Goal: Task Accomplishment & Management: Manage account settings

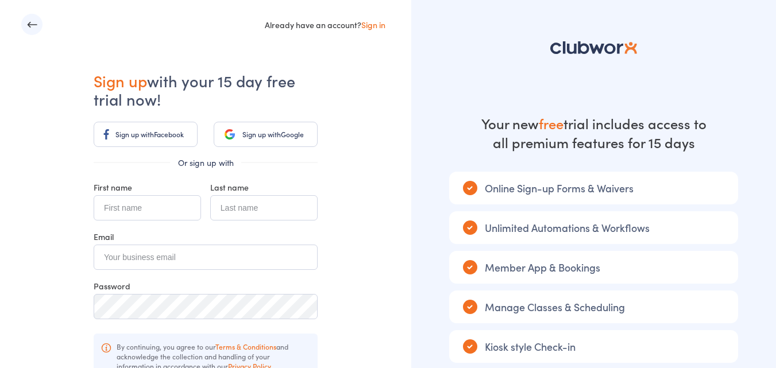
drag, startPoint x: 168, startPoint y: 205, endPoint x: 163, endPoint y: 210, distance: 6.9
click at [163, 210] on input "text" at bounding box center [147, 207] width 107 height 25
type input "Min zhi"
type input "Chiang"
click at [215, 257] on input "email" at bounding box center [206, 257] width 224 height 25
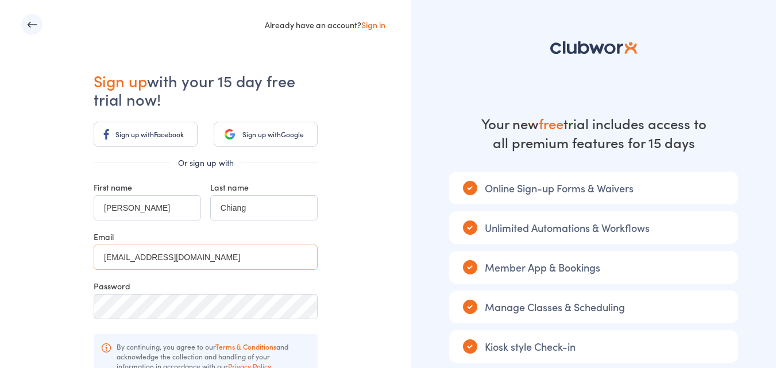
type input "chiang.minzhi@gmail.com"
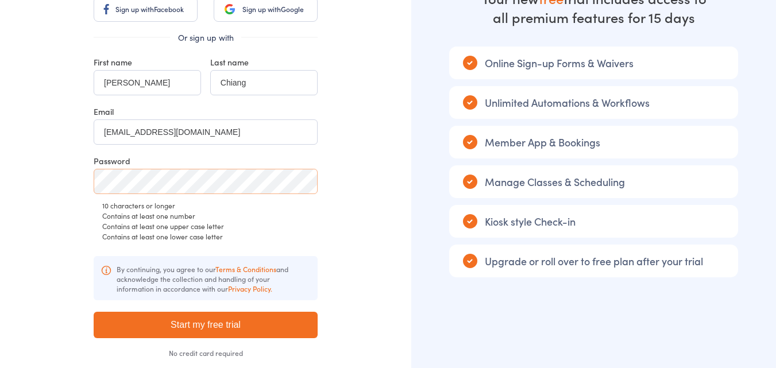
scroll to position [185, 0]
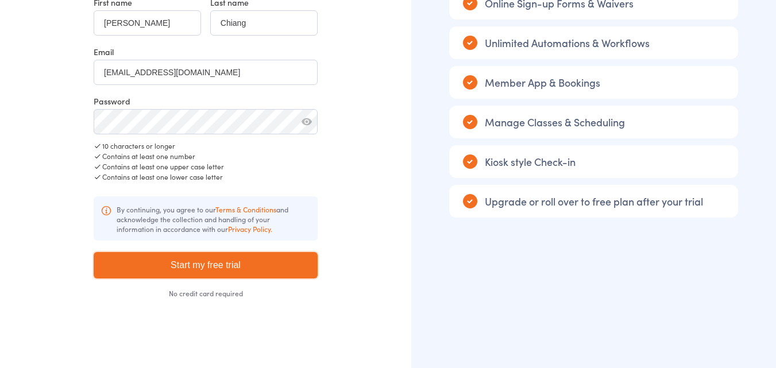
click at [234, 258] on input "Start my free trial" at bounding box center [206, 265] width 224 height 26
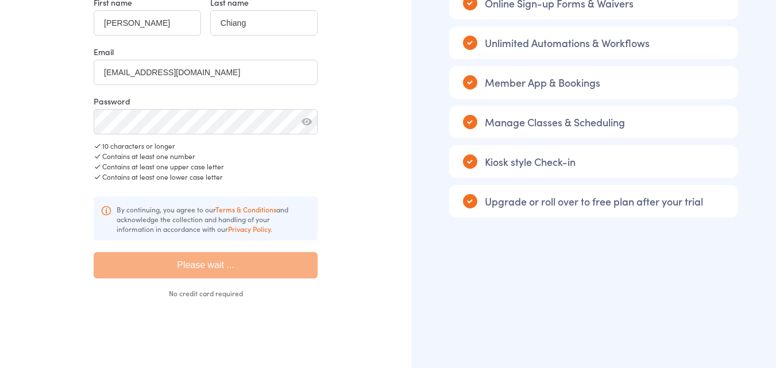
type input "Please wait ..."
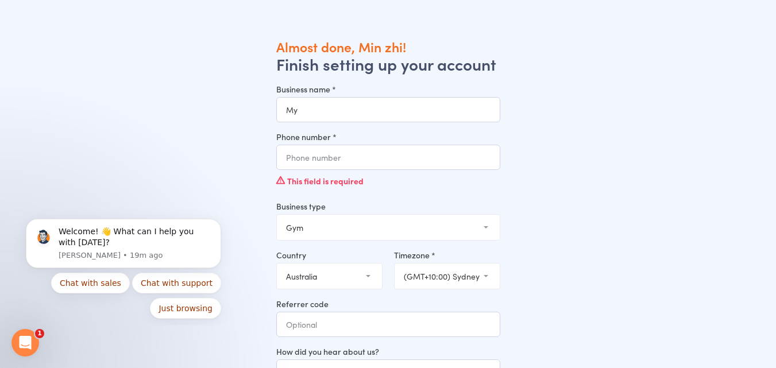
type input "M"
type input "MyFlow"
click at [397, 153] on input "Phone number *" at bounding box center [388, 157] width 224 height 25
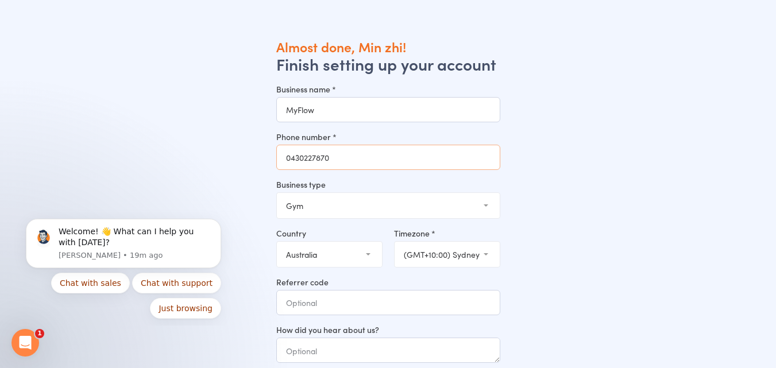
type input "0430227870"
click at [397, 205] on select "Gym Studio Martial Arts Yoga School Dance School Pole Dance Personal Trainer Cr…" at bounding box center [388, 205] width 223 height 25
select select "3"
click at [277, 193] on select "Gym Studio Martial Arts Yoga School Dance School Pole Dance Personal Trainer Cr…" at bounding box center [388, 205] width 223 height 25
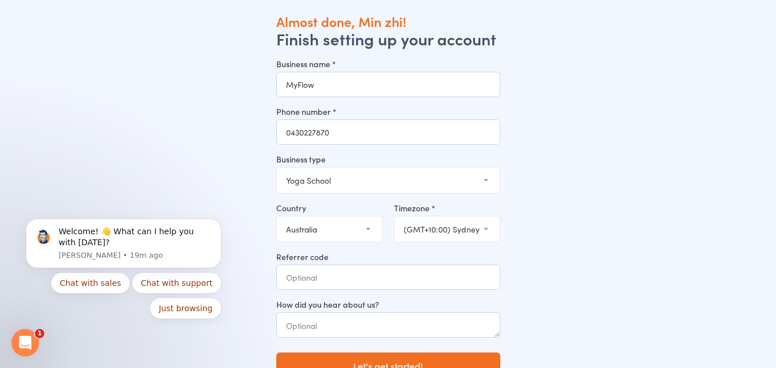
scroll to position [38, 0]
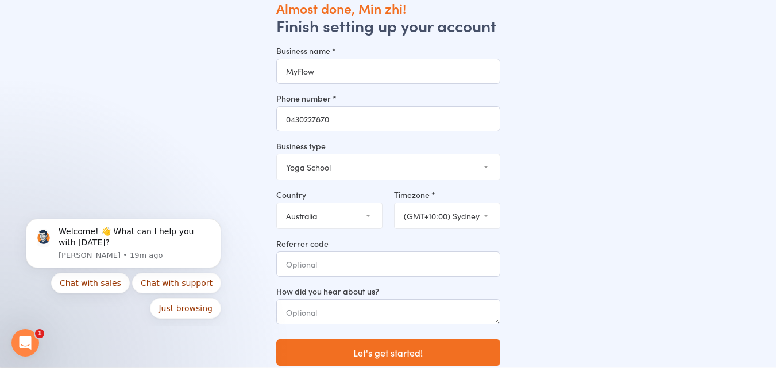
click at [497, 217] on select "(GMT+10:30) Lord Howe (GMT+10:00) Macquarie (GMT+10:00) Hobart (GMT+10:00) Melb…" at bounding box center [447, 215] width 105 height 25
select select "3"
click at [395, 203] on select "(GMT+10:30) Lord Howe (GMT+10:00) Macquarie (GMT+10:00) Hobart (GMT+10:00) Melb…" at bounding box center [447, 215] width 105 height 25
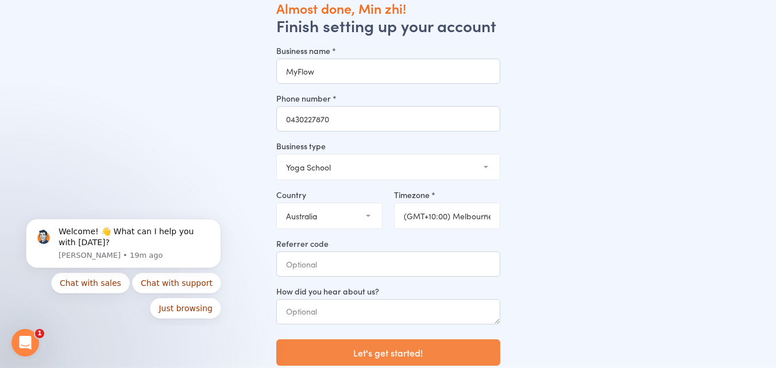
click at [402, 361] on button "Let's get started!" at bounding box center [388, 352] width 224 height 26
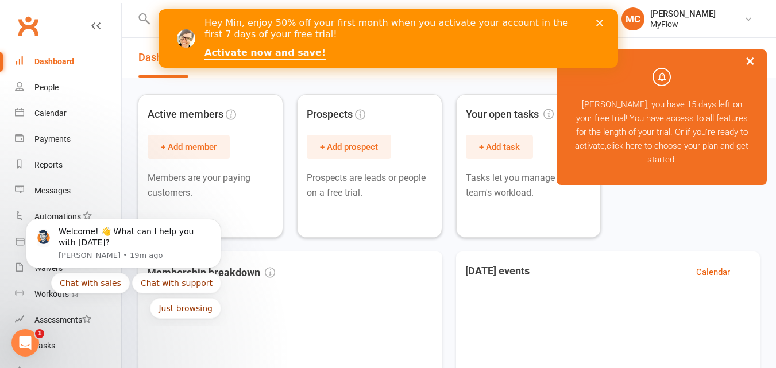
click at [600, 22] on icon "Close" at bounding box center [599, 23] width 7 height 7
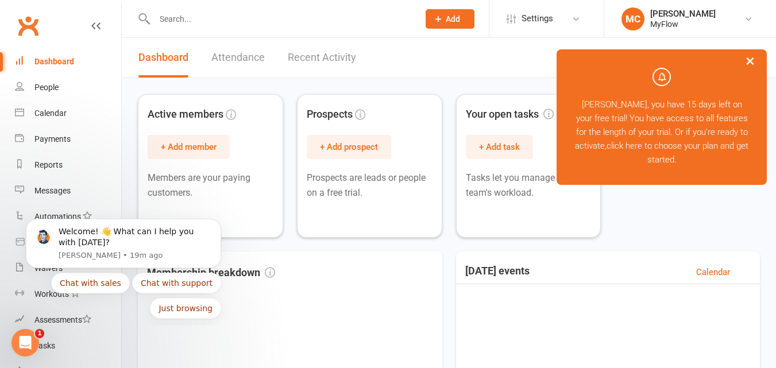
click at [749, 61] on button "×" at bounding box center [750, 60] width 21 height 25
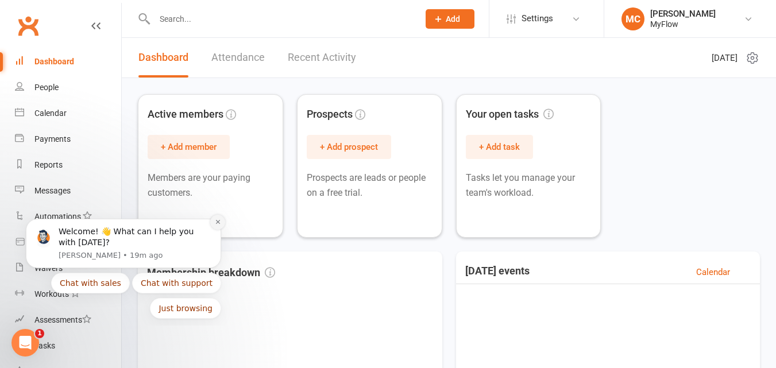
click at [217, 224] on icon "Dismiss notification" at bounding box center [218, 222] width 6 height 6
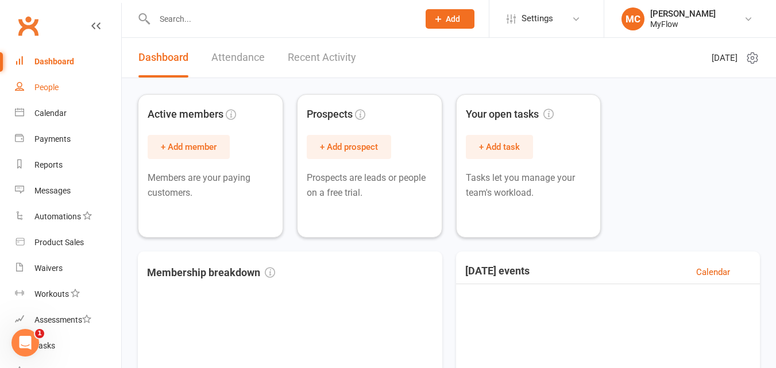
click at [44, 87] on div "People" at bounding box center [46, 87] width 24 height 9
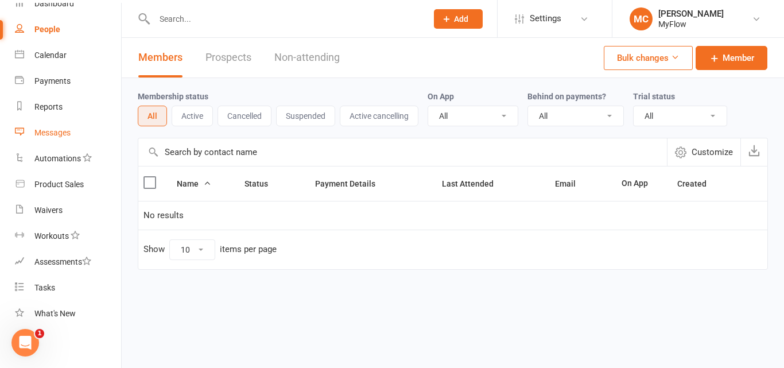
scroll to position [60, 0]
click at [42, 291] on link "Tasks" at bounding box center [68, 286] width 106 height 26
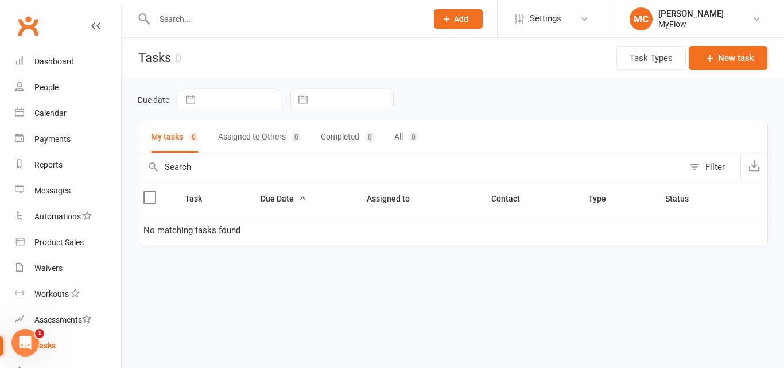
click at [233, 17] on input "text" at bounding box center [285, 19] width 268 height 16
type input "q"
type input "website"
click at [453, 18] on button "Add" at bounding box center [458, 19] width 49 height 20
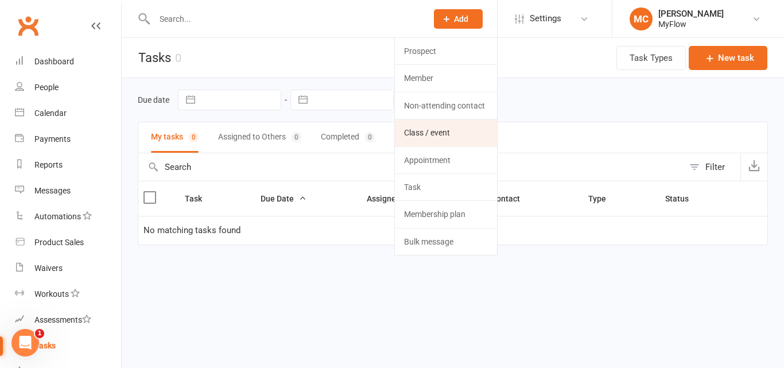
click at [436, 136] on link "Class / event" at bounding box center [446, 132] width 102 height 26
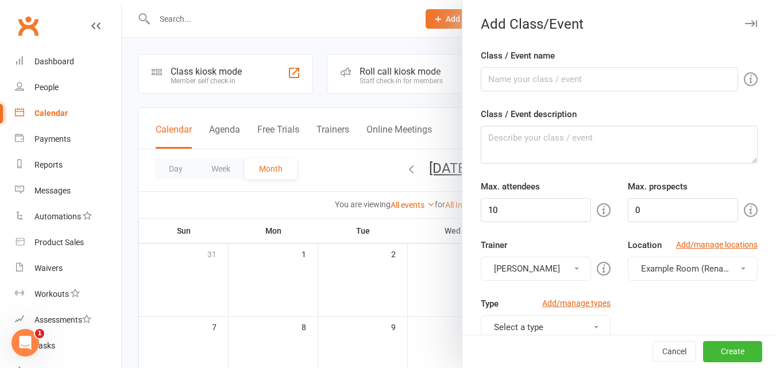
click at [364, 47] on div at bounding box center [449, 184] width 654 height 368
click at [668, 349] on button "Cancel" at bounding box center [674, 352] width 44 height 21
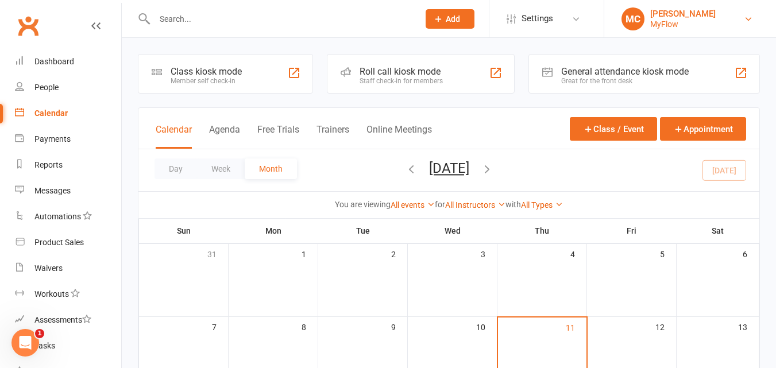
click at [660, 18] on div "[PERSON_NAME]" at bounding box center [682, 14] width 65 height 10
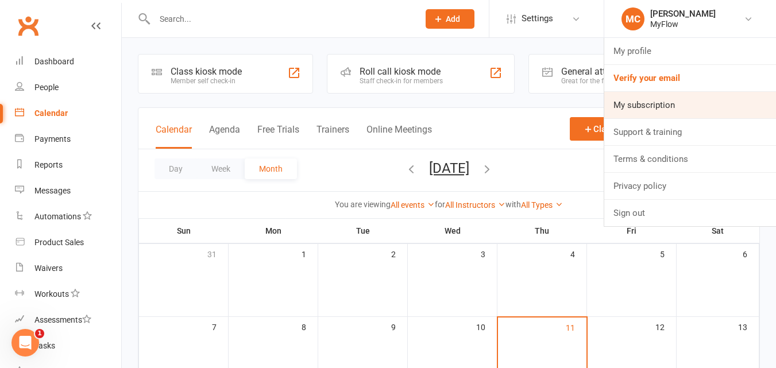
click at [633, 109] on link "My subscription" at bounding box center [690, 105] width 172 height 26
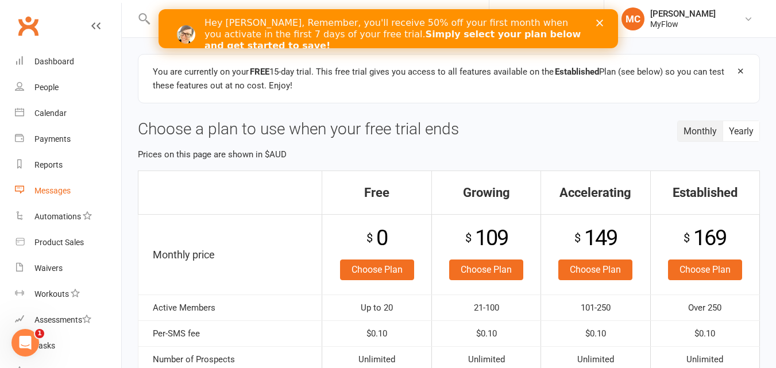
click at [52, 185] on link "Messages" at bounding box center [68, 191] width 106 height 26
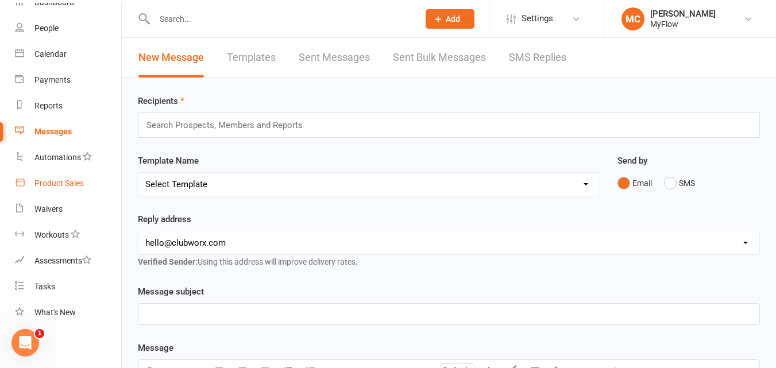
scroll to position [60, 0]
click at [57, 215] on link "Waivers" at bounding box center [68, 209] width 106 height 26
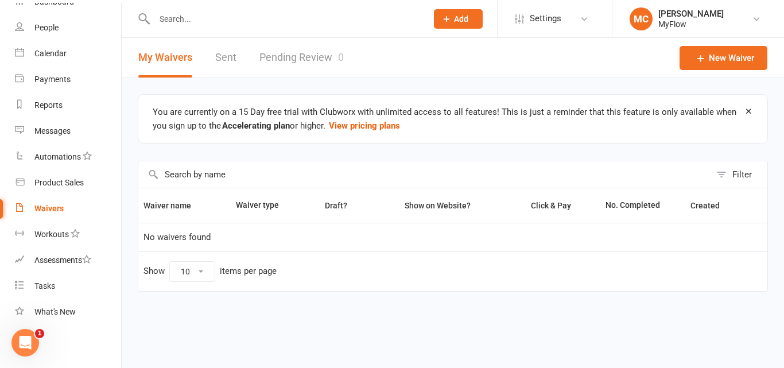
click at [243, 241] on td "No waivers found" at bounding box center [452, 237] width 629 height 29
click at [225, 177] on input "text" at bounding box center [424, 174] width 573 height 26
type input "l"
click at [265, 314] on div "You are currently on a 15 Day free trial with Clubworx with unlimited access to…" at bounding box center [453, 201] width 663 height 246
click at [712, 60] on link "New Waiver" at bounding box center [724, 58] width 88 height 24
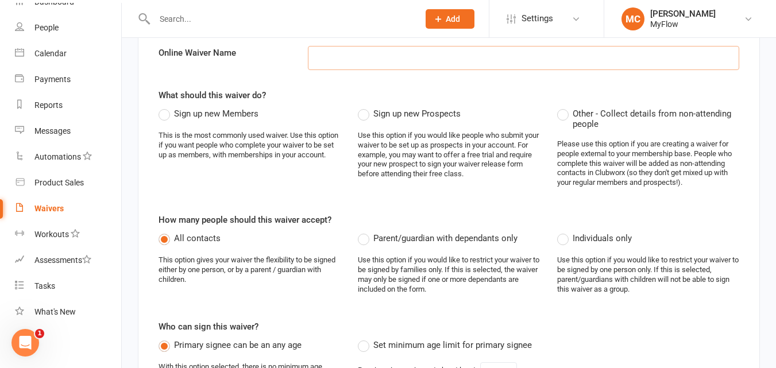
scroll to position [170, 0]
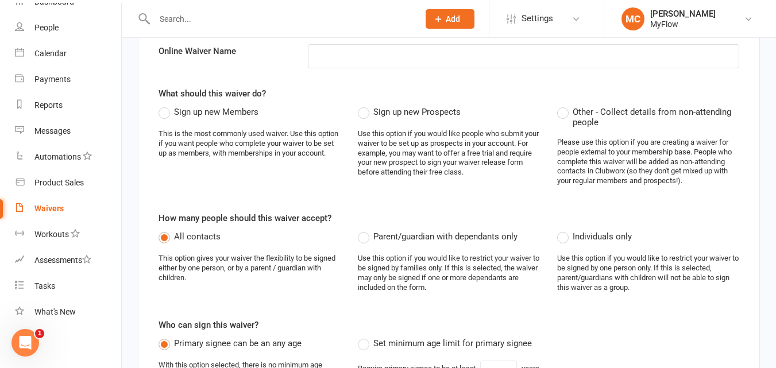
click at [168, 115] on label "Sign up new Members" at bounding box center [209, 112] width 100 height 14
click at [166, 105] on input "Sign up new Members" at bounding box center [162, 105] width 7 height 0
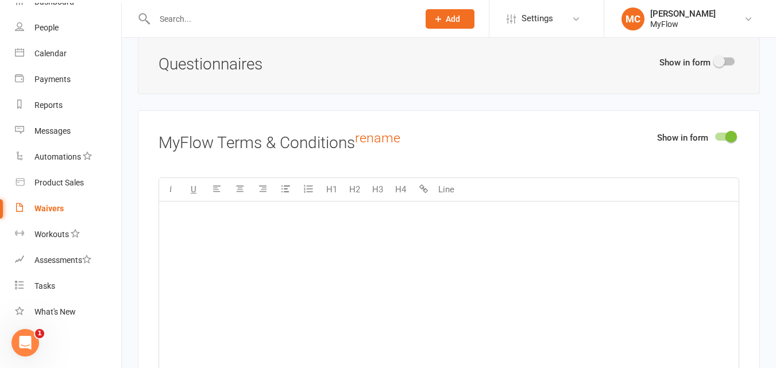
scroll to position [1460, 0]
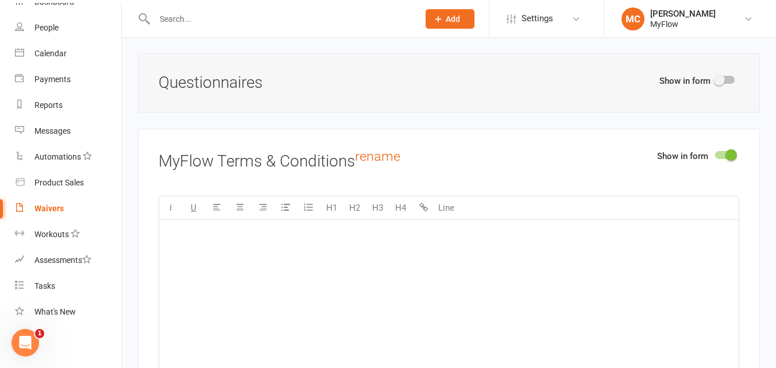
click at [192, 242] on p "﻿" at bounding box center [449, 235] width 566 height 14
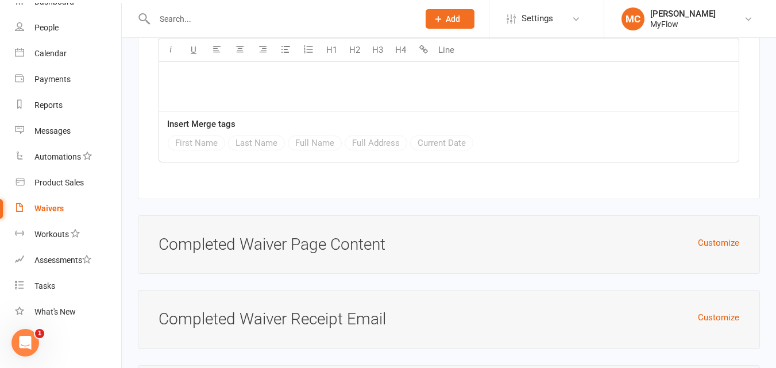
scroll to position [2863, 0]
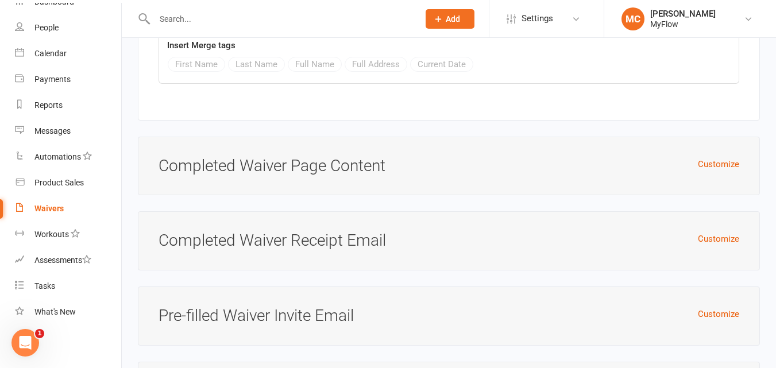
click at [351, 182] on div "Customize Completed Waiver Page Content" at bounding box center [449, 166] width 622 height 59
click at [721, 171] on button "Customize" at bounding box center [718, 164] width 41 height 14
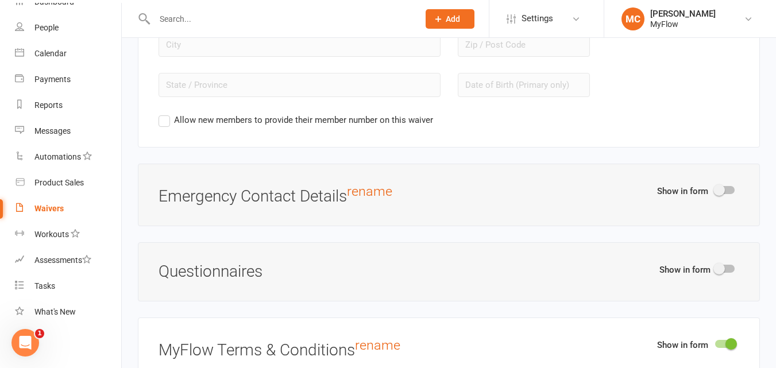
scroll to position [1247, 0]
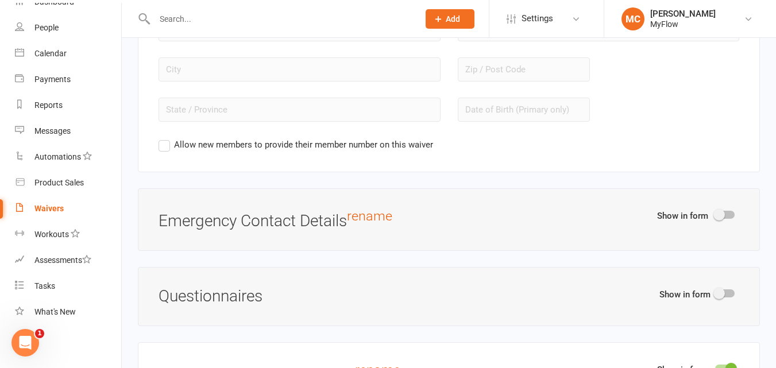
click at [388, 296] on div "Show in form Questionnaires" at bounding box center [449, 296] width 622 height 59
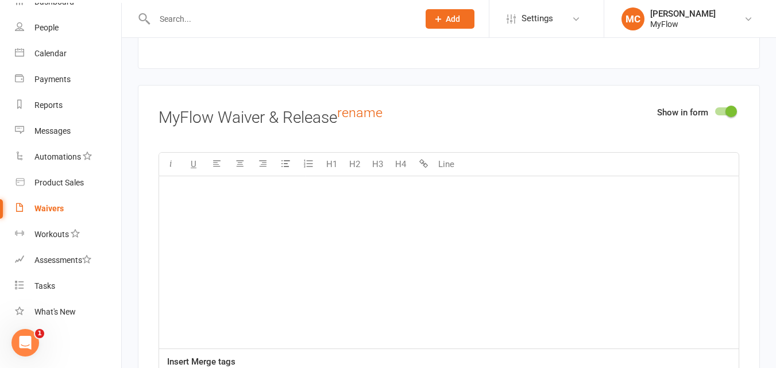
scroll to position [1872, 0]
drag, startPoint x: 246, startPoint y: 134, endPoint x: 343, endPoint y: 136, distance: 97.6
click at [343, 136] on div "Show in form MyFlow Waiver & Release rename" at bounding box center [449, 121] width 581 height 30
click at [360, 176] on button "H2" at bounding box center [354, 164] width 23 height 23
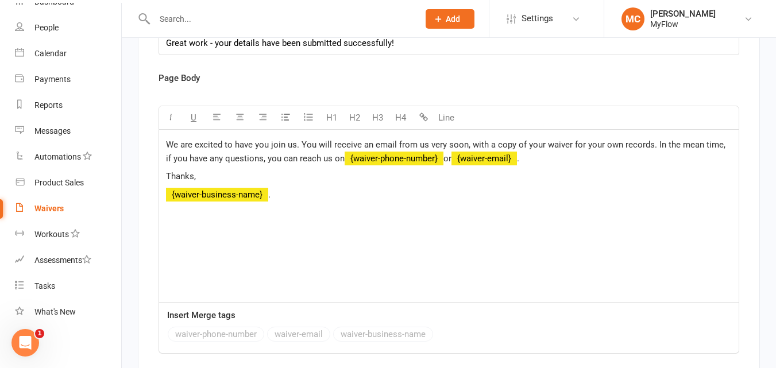
scroll to position [3421, 0]
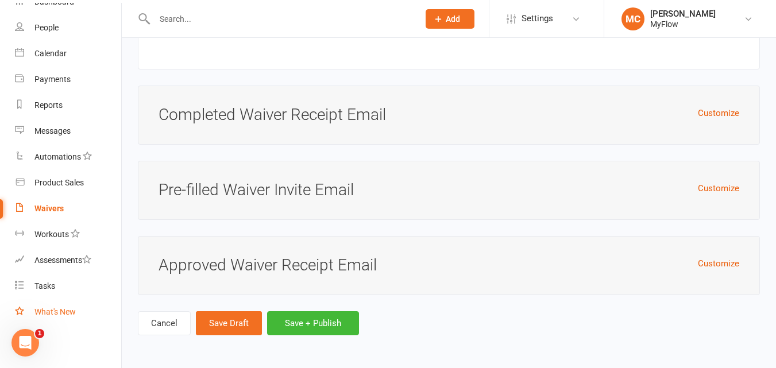
click at [55, 308] on div "What's New" at bounding box center [54, 311] width 41 height 9
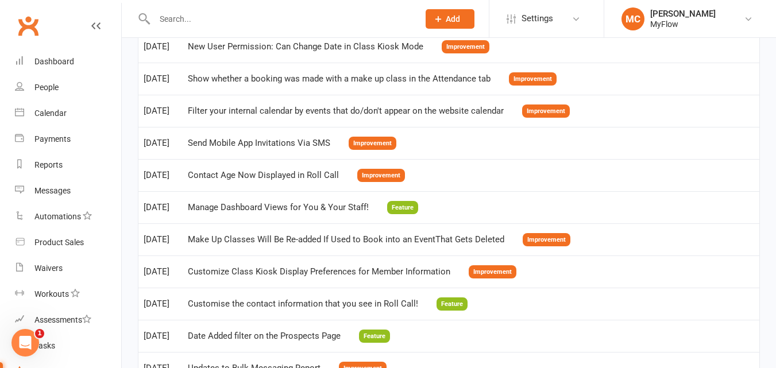
click at [188, 25] on input "text" at bounding box center [281, 19] width 260 height 16
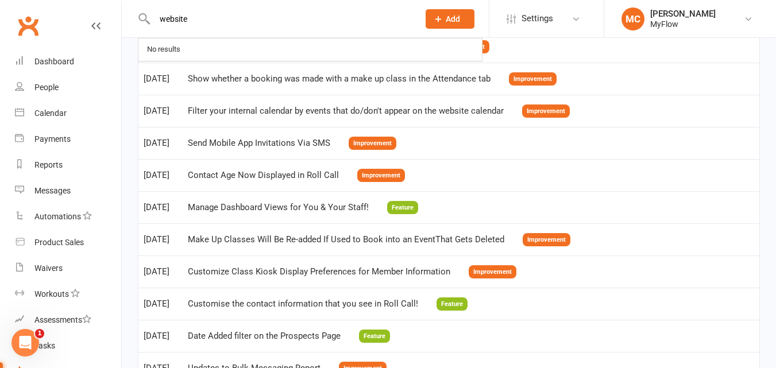
type input "website"
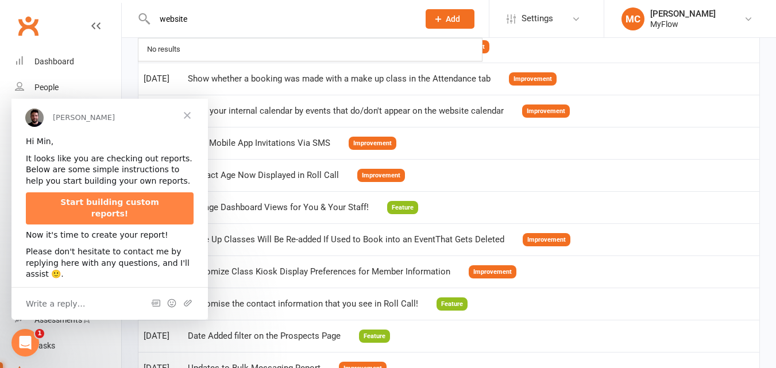
click at [190, 117] on span "Close" at bounding box center [187, 114] width 41 height 41
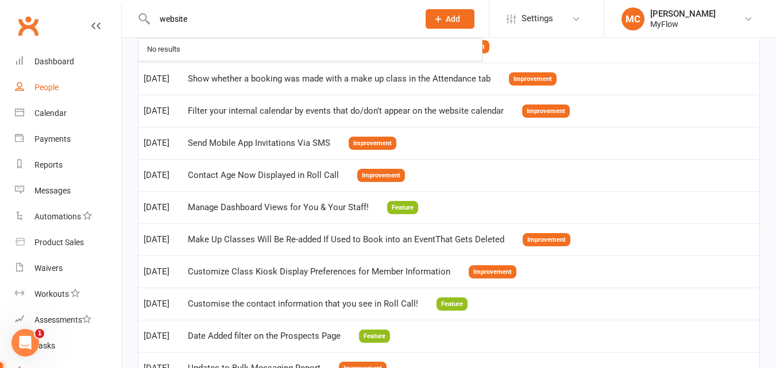
click at [49, 95] on link "People" at bounding box center [68, 88] width 106 height 26
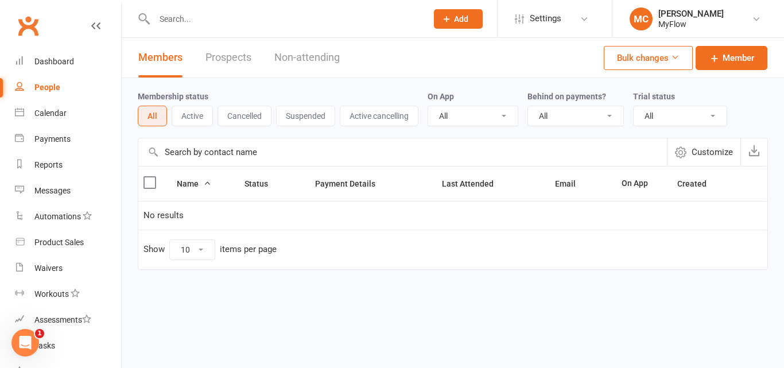
click at [237, 51] on link "Prospects" at bounding box center [229, 58] width 46 height 40
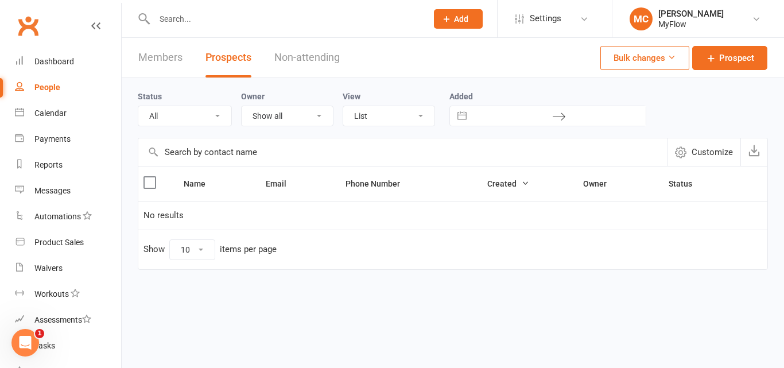
click at [286, 58] on link "Non-attending" at bounding box center [307, 58] width 65 height 40
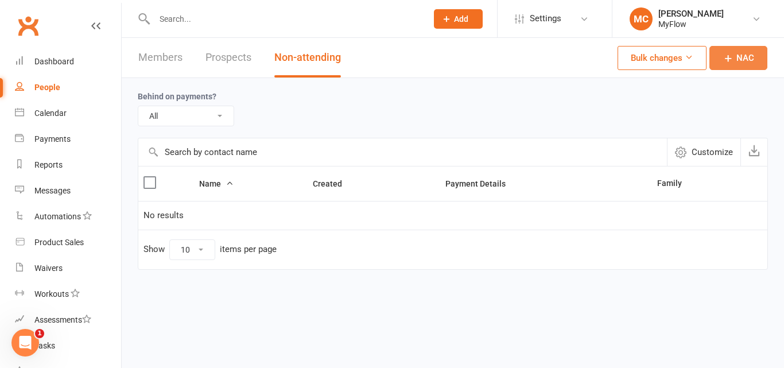
click at [735, 55] on icon at bounding box center [728, 57] width 11 height 11
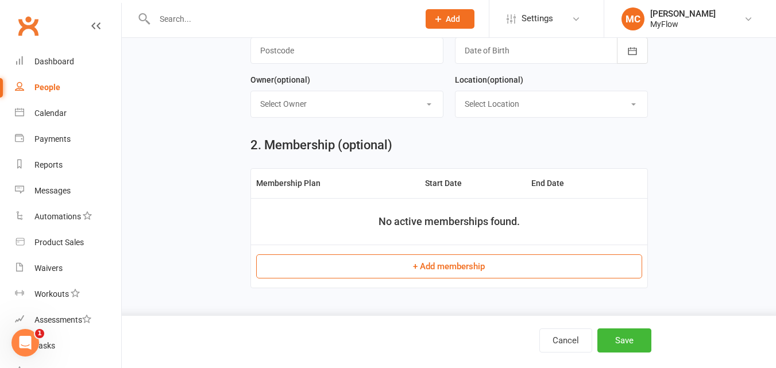
scroll to position [314, 0]
click at [47, 115] on div "Calendar" at bounding box center [50, 113] width 32 height 9
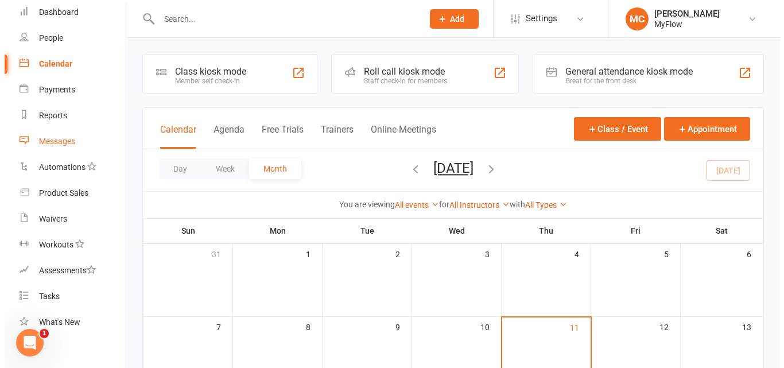
scroll to position [60, 0]
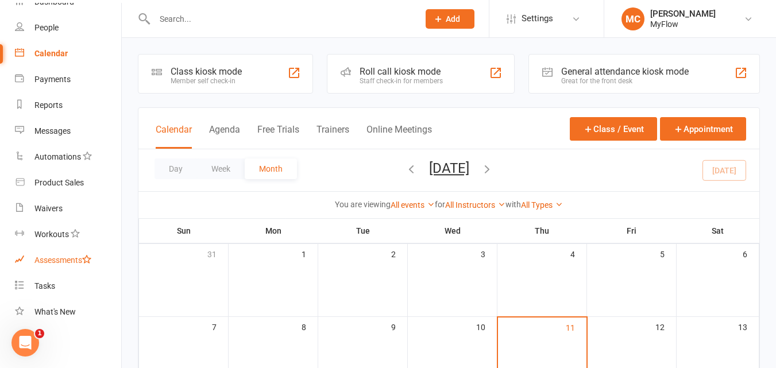
click at [54, 254] on link "Assessments" at bounding box center [68, 261] width 106 height 26
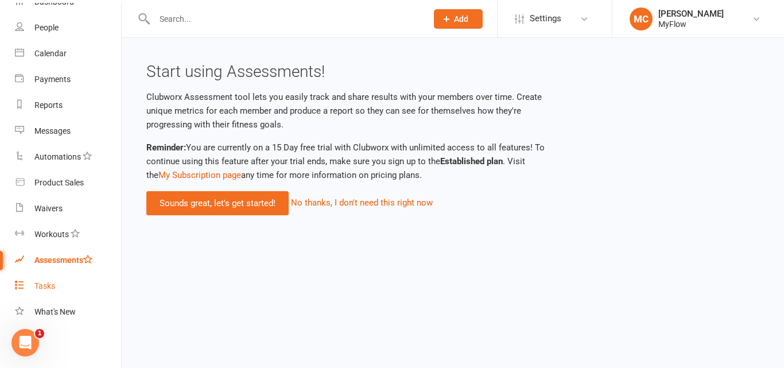
click at [55, 284] on div "Tasks" at bounding box center [44, 285] width 21 height 9
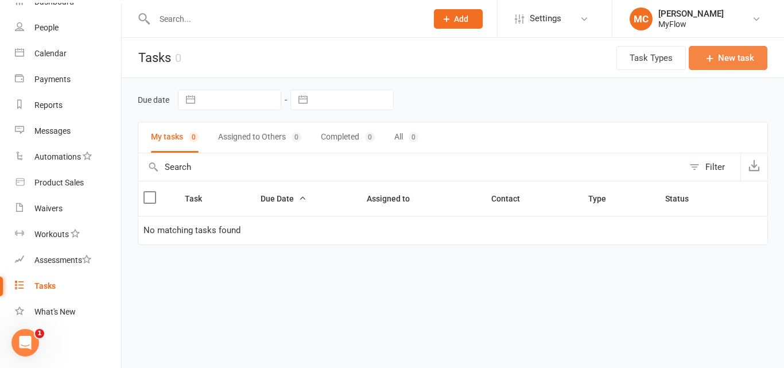
click at [694, 69] on button "New task" at bounding box center [728, 58] width 79 height 24
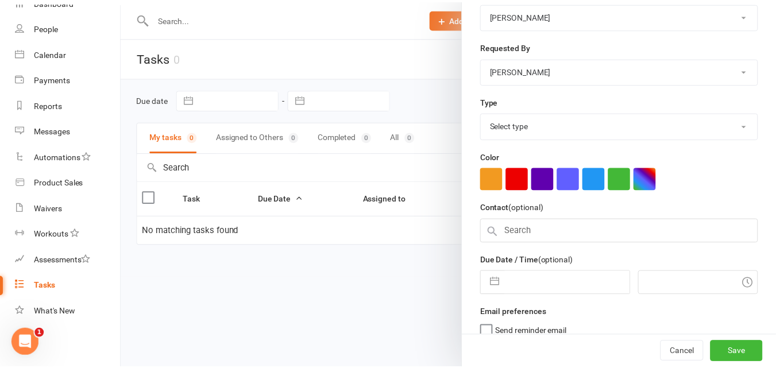
scroll to position [185, 0]
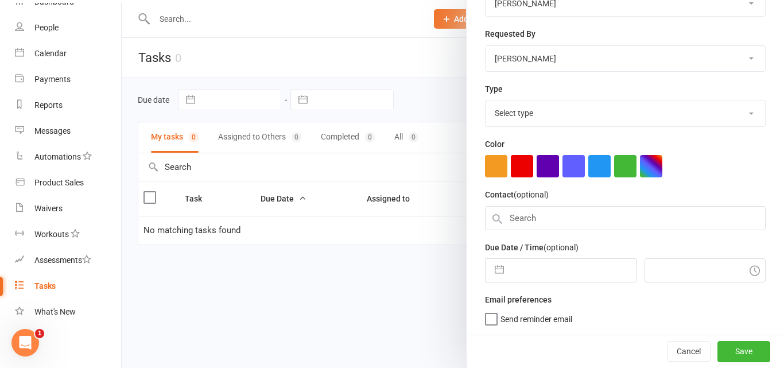
click at [520, 113] on select "Select type E-mail Meeting Phone call Add new task type" at bounding box center [626, 113] width 280 height 25
click at [415, 311] on div at bounding box center [453, 184] width 663 height 368
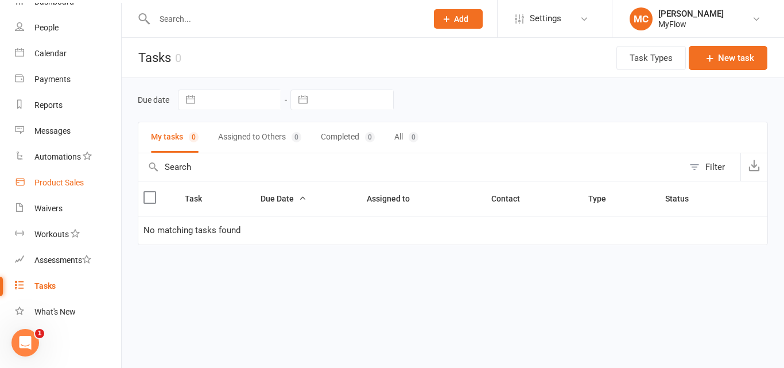
click at [56, 185] on div "Product Sales" at bounding box center [58, 182] width 49 height 9
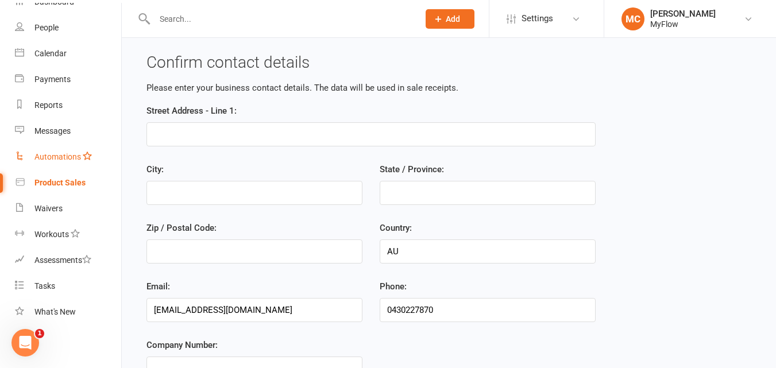
click at [65, 159] on div "Automations" at bounding box center [57, 156] width 47 height 9
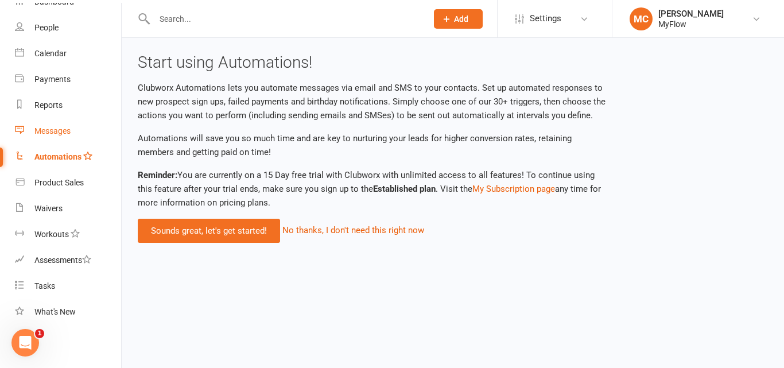
click at [52, 134] on div "Messages" at bounding box center [52, 130] width 36 height 9
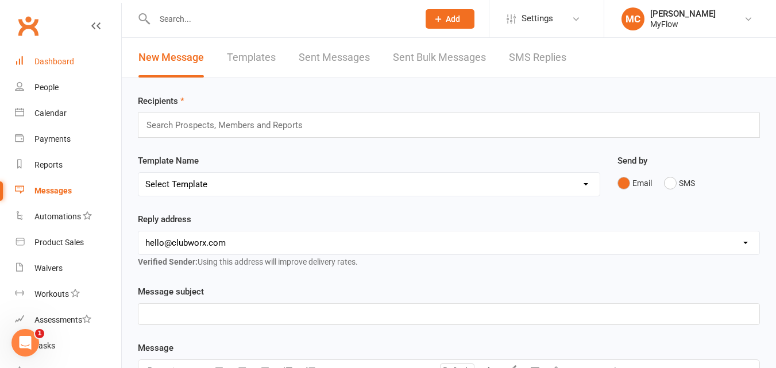
click at [48, 60] on div "Dashboard" at bounding box center [54, 61] width 40 height 9
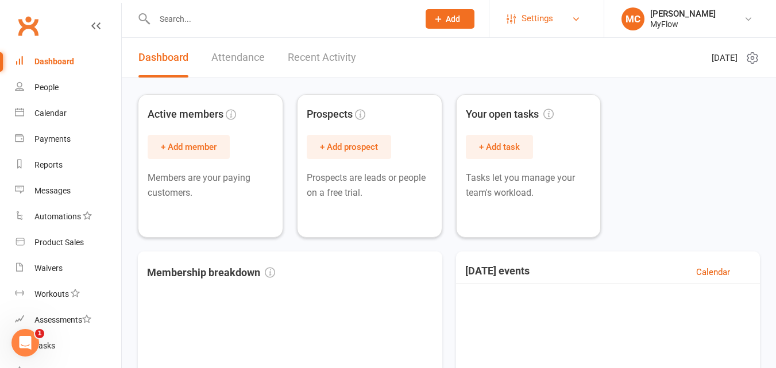
click at [583, 20] on link "Settings" at bounding box center [547, 19] width 80 height 26
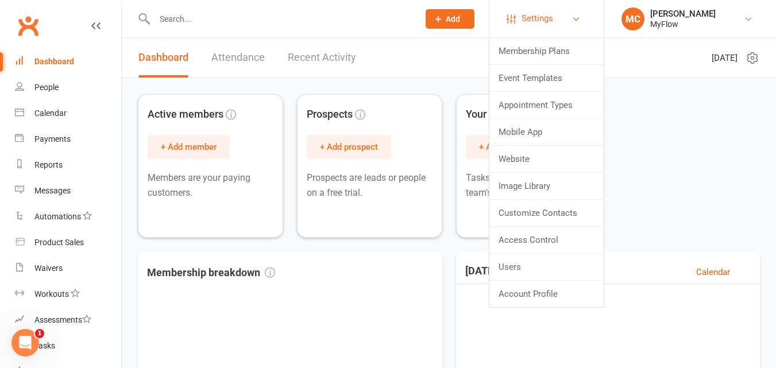
click at [583, 20] on link "Settings" at bounding box center [547, 19] width 80 height 26
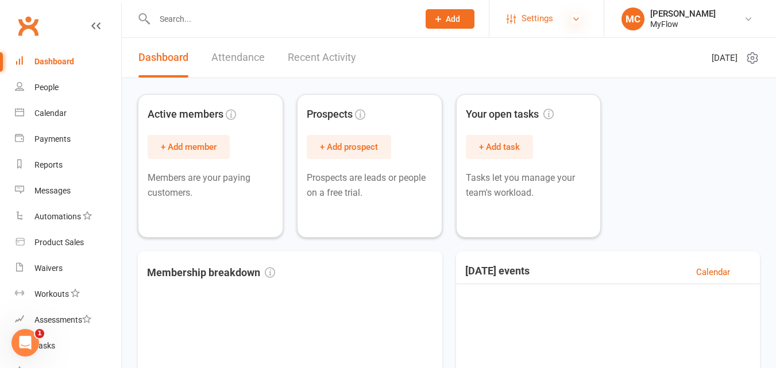
click at [574, 16] on icon at bounding box center [575, 18] width 9 height 9
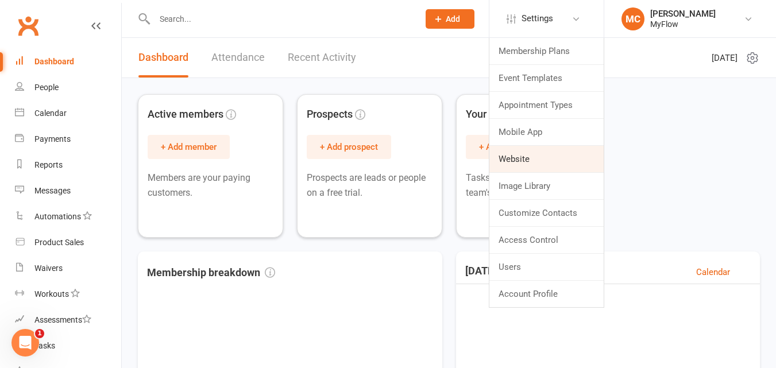
click at [552, 150] on link "Website" at bounding box center [546, 159] width 114 height 26
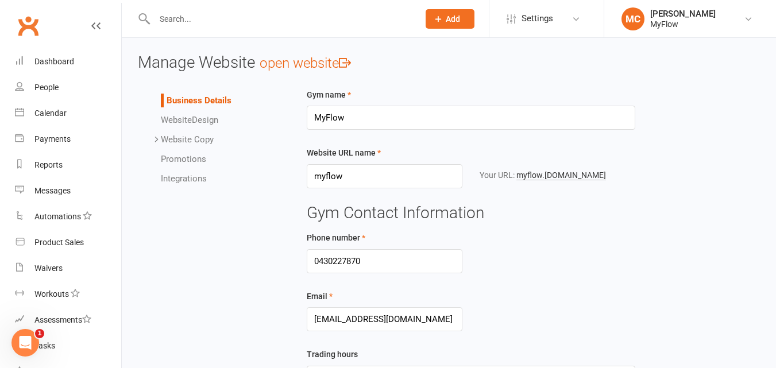
click at [190, 118] on span "Website" at bounding box center [176, 120] width 31 height 10
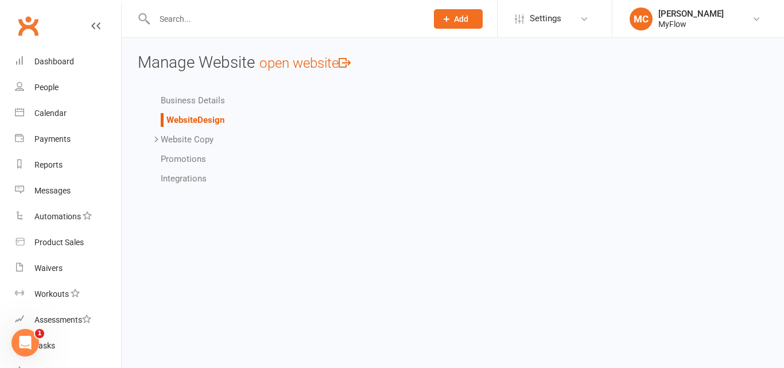
click at [344, 63] on link "open website" at bounding box center [305, 63] width 91 height 16
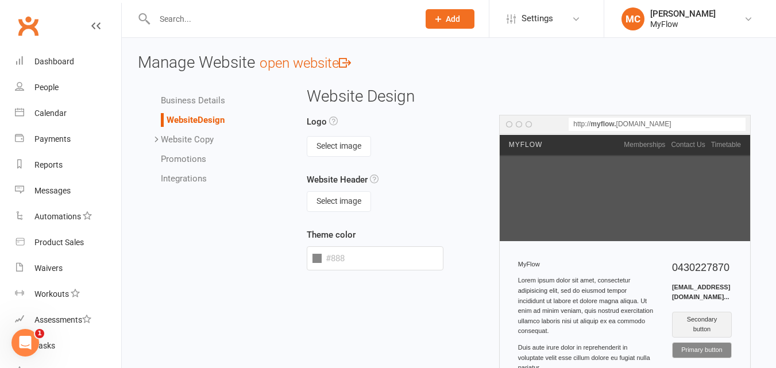
click at [202, 176] on link "Integrations" at bounding box center [184, 178] width 46 height 10
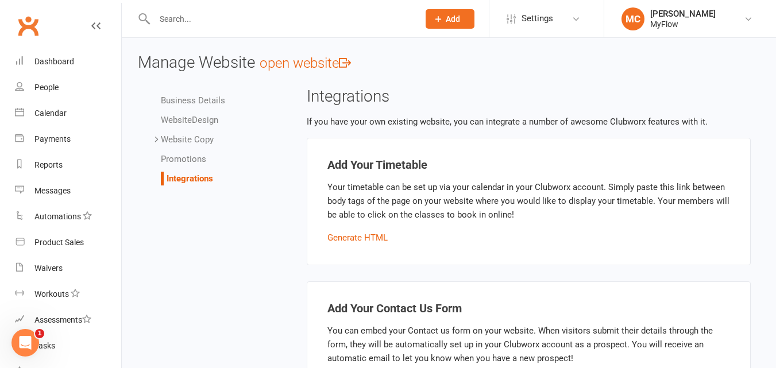
click at [202, 119] on link "Website Design" at bounding box center [189, 120] width 57 height 10
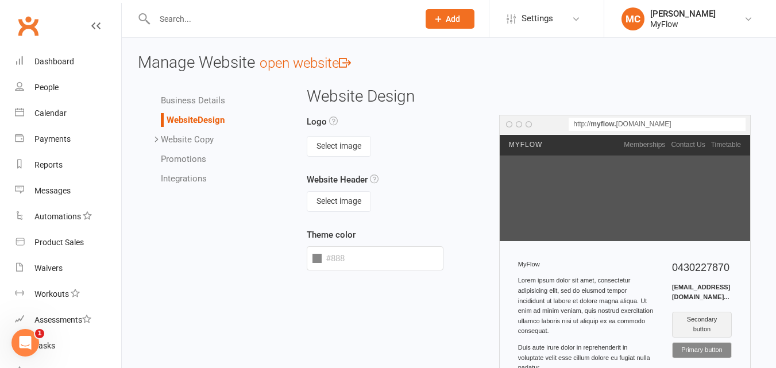
click at [196, 98] on link "Business Details" at bounding box center [193, 100] width 64 height 10
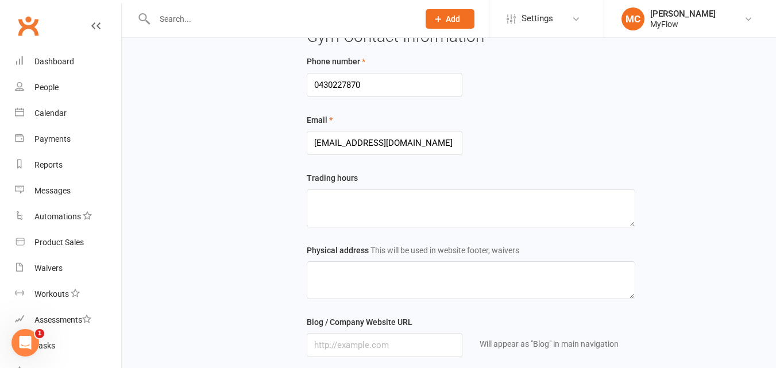
scroll to position [392, 0]
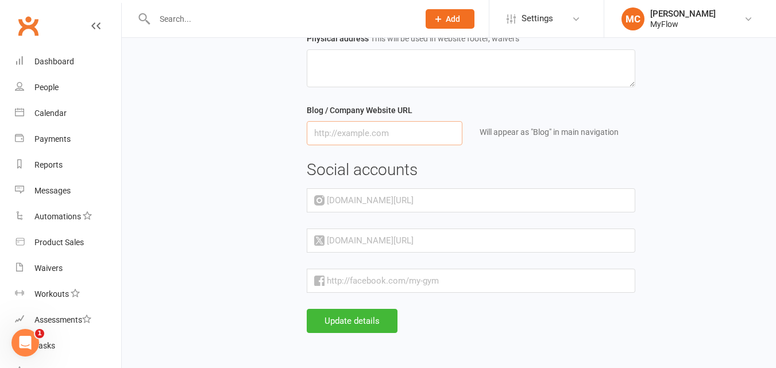
click at [360, 138] on input "text" at bounding box center [385, 133] width 156 height 24
drag, startPoint x: 480, startPoint y: 129, endPoint x: 627, endPoint y: 129, distance: 147.0
click at [627, 129] on div "Will appear as "Blog" in main navigation" at bounding box center [558, 132] width 156 height 13
